Goal: Task Accomplishment & Management: Use online tool/utility

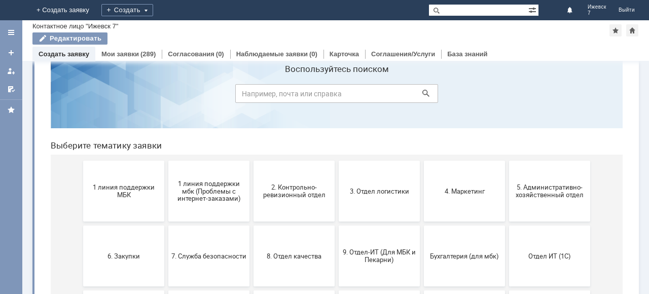
scroll to position [51, 0]
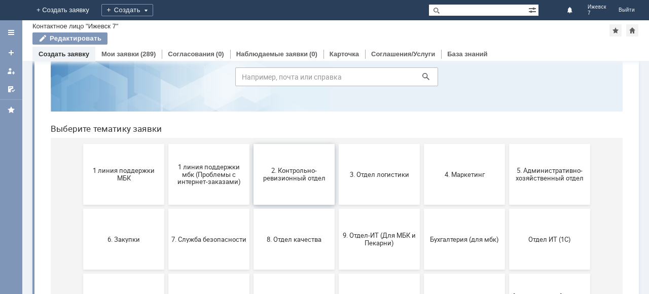
click at [286, 183] on button "2. Контрольно-ревизионный отдел" at bounding box center [293, 174] width 81 height 61
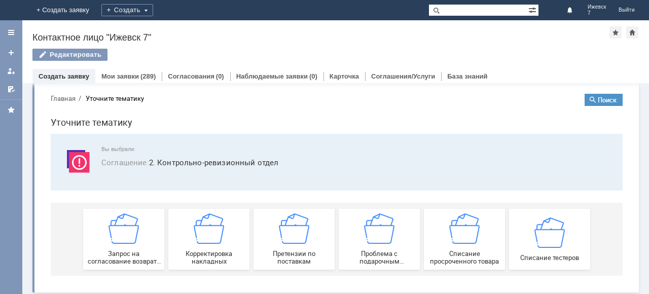
scroll to position [12, 0]
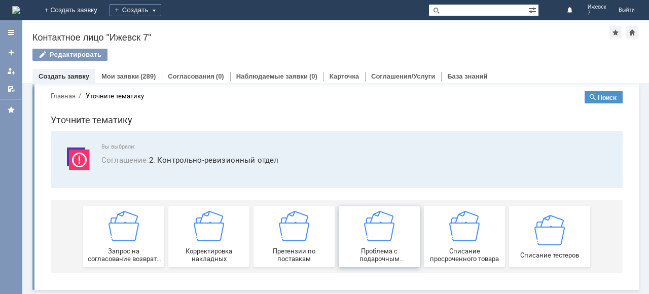
click at [373, 235] on img at bounding box center [379, 226] width 30 height 30
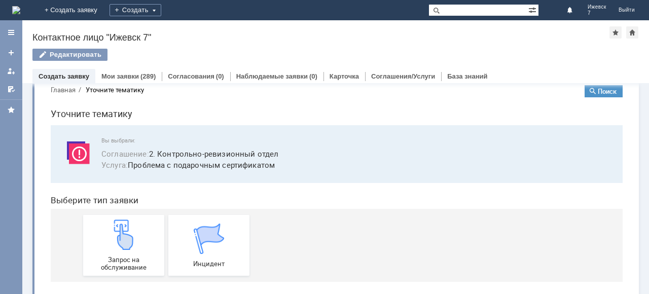
scroll to position [27, 0]
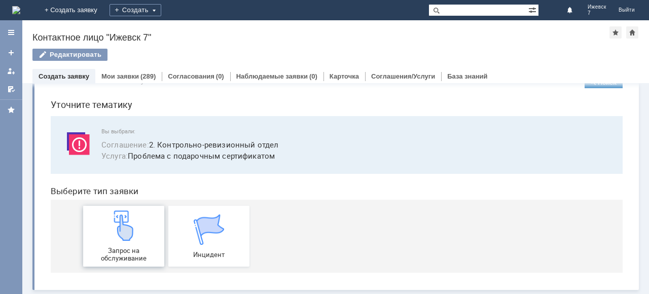
click at [104, 237] on div "Запрос на обслуживание" at bounding box center [123, 236] width 75 height 52
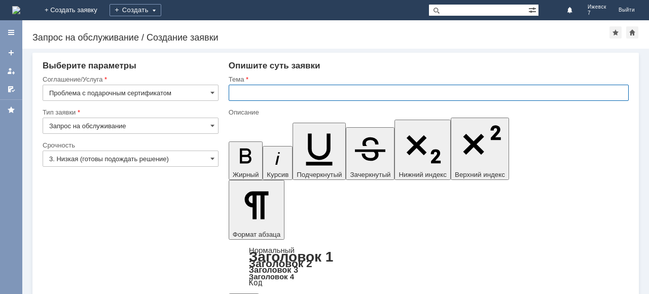
click at [249, 93] on input "text" at bounding box center [429, 93] width 400 height 16
type input "подарочные сертификаты"
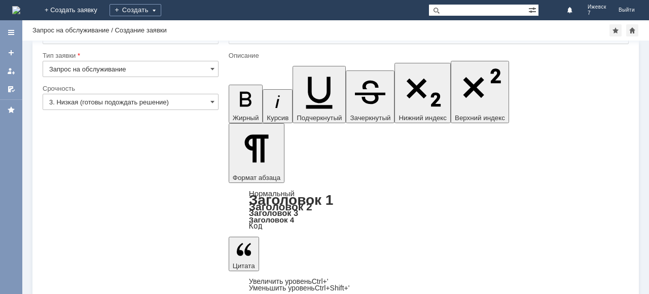
scroll to position [48, 0]
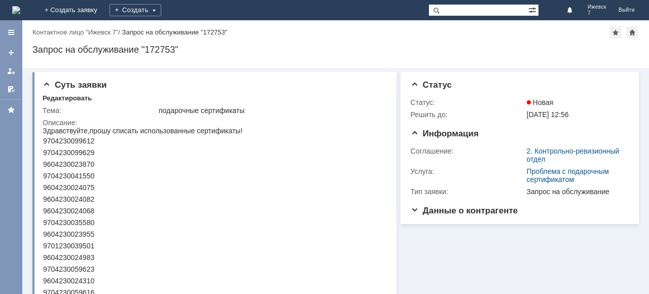
click at [20, 12] on img at bounding box center [16, 10] width 8 height 8
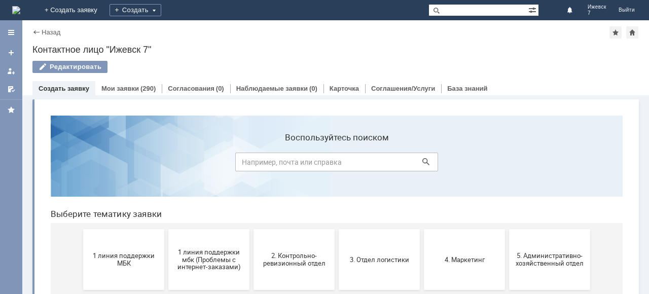
scroll to position [51, 0]
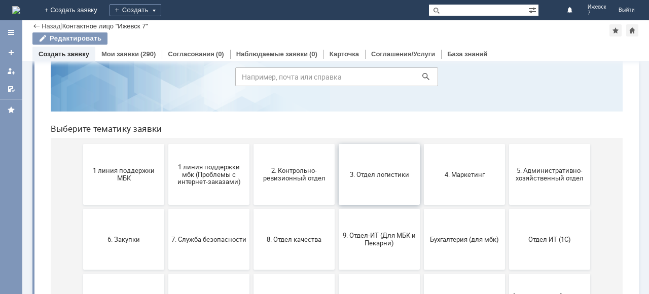
click at [357, 167] on button "3. Отдел логистики" at bounding box center [378, 174] width 81 height 61
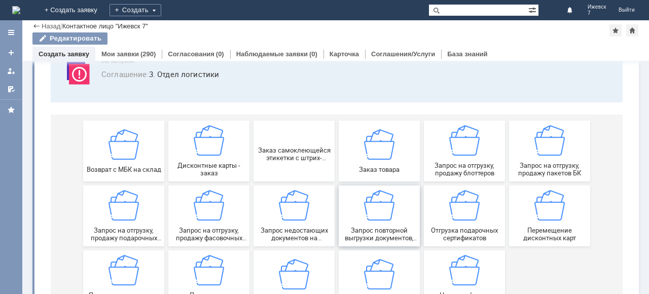
scroll to position [101, 0]
